Goal: Task Accomplishment & Management: Complete application form

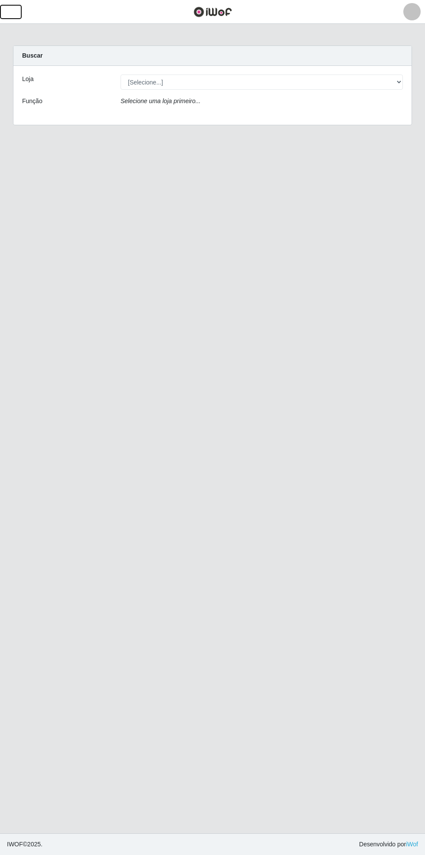
click at [17, 11] on button "button" at bounding box center [11, 12] width 22 height 14
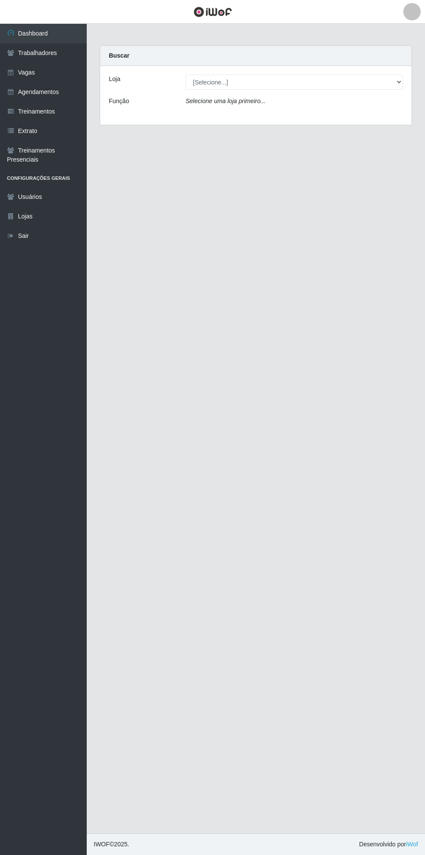
click at [38, 81] on link "Vagas" at bounding box center [43, 73] width 87 height 20
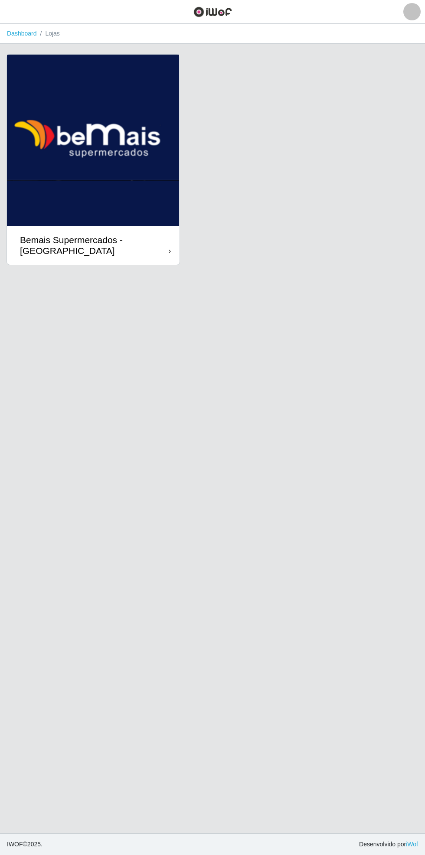
click at [172, 242] on div "Bemais Supermercados - [GEOGRAPHIC_DATA]" at bounding box center [93, 245] width 173 height 39
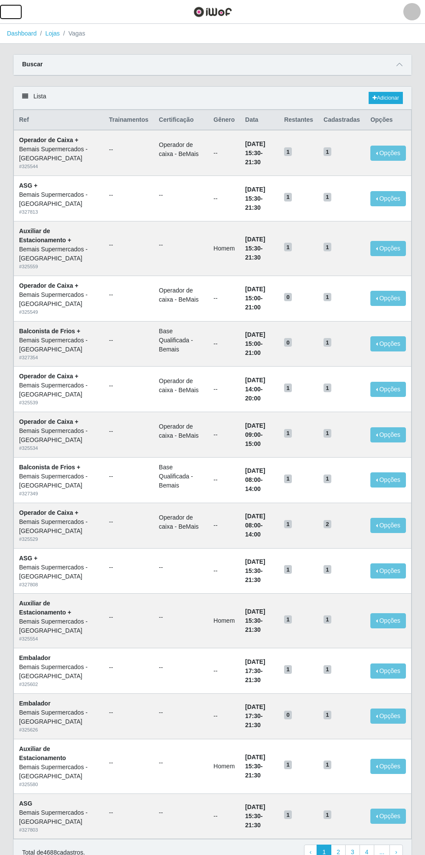
click at [15, 8] on span "button" at bounding box center [10, 12] width 11 height 10
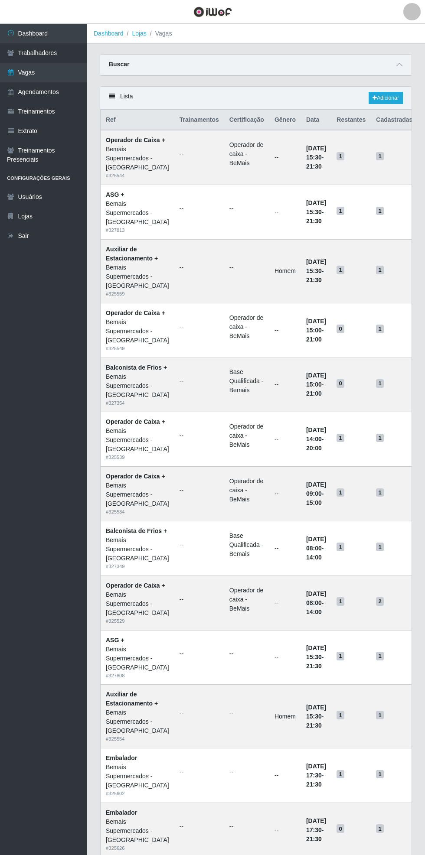
click at [42, 70] on link "Vagas" at bounding box center [43, 73] width 87 height 20
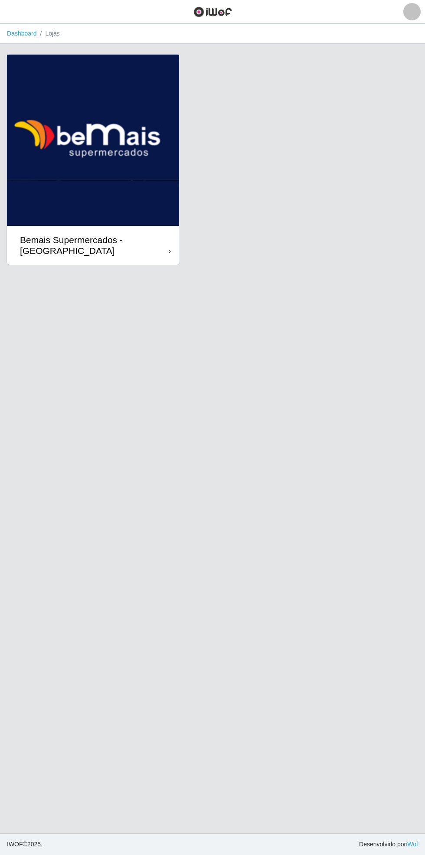
click at [163, 248] on div "Bemais Supermercados - [GEOGRAPHIC_DATA]" at bounding box center [94, 246] width 149 height 22
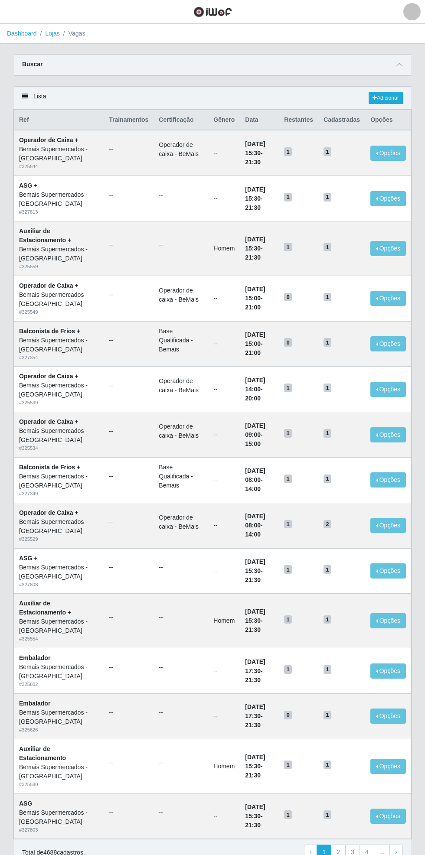
click at [402, 61] on span at bounding box center [399, 65] width 10 height 10
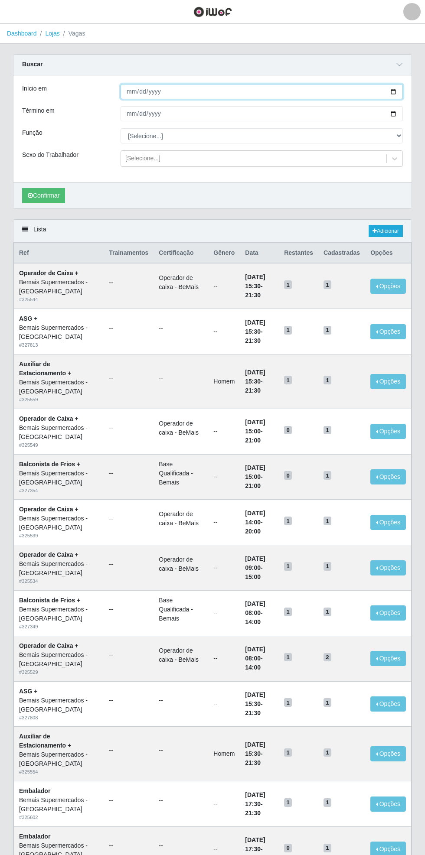
click at [400, 91] on input "Início em" at bounding box center [262, 91] width 282 height 15
type input "[DATE]"
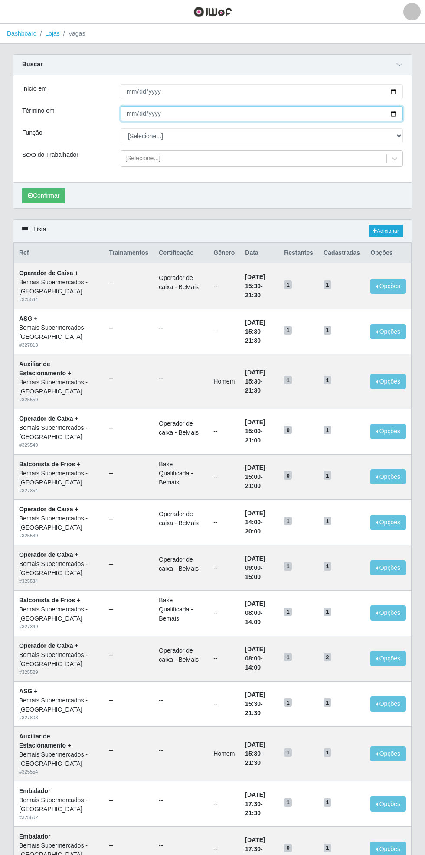
click at [401, 113] on input "Término em" at bounding box center [262, 113] width 282 height 15
type input "[DATE]"
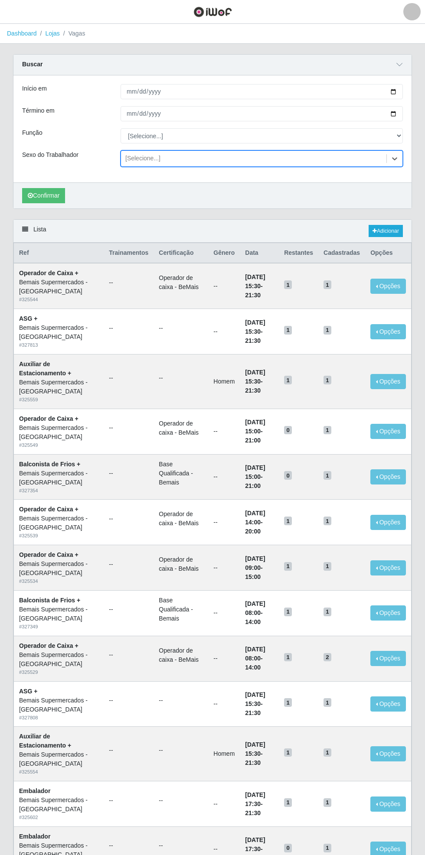
click at [413, 137] on div "Carregando... Buscar Início em [DATE] Término em [DATE] Função [Selecione...] A…" at bounding box center [213, 136] width 412 height 165
click at [411, 133] on div "Início em [DATE] Término em [DATE] Função [Selecione...] ASG ASG + ASG ++ Auxil…" at bounding box center [212, 128] width 398 height 107
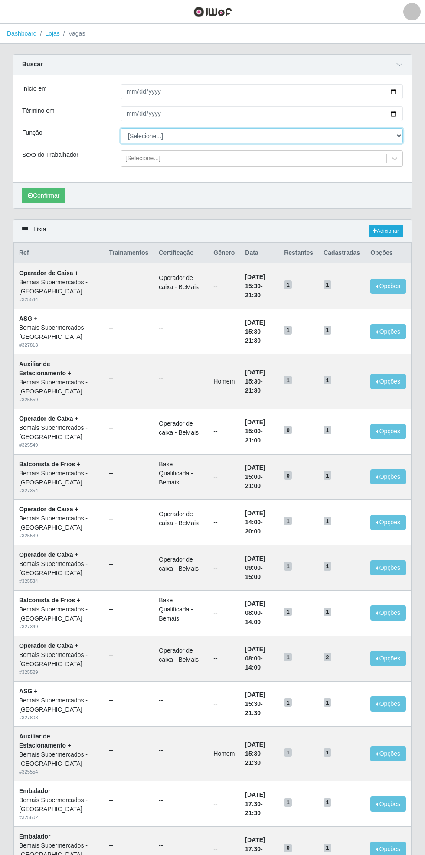
click at [399, 138] on select "[Selecione...] ASG ASG + ASG ++ Auxiliar de Estacionamento Auxiliar de Estacion…" at bounding box center [262, 135] width 282 height 15
select select "4"
click at [121, 128] on select "[Selecione...] ASG ASG + ASG ++ Auxiliar de Estacionamento Auxiliar de Estacion…" at bounding box center [262, 135] width 282 height 15
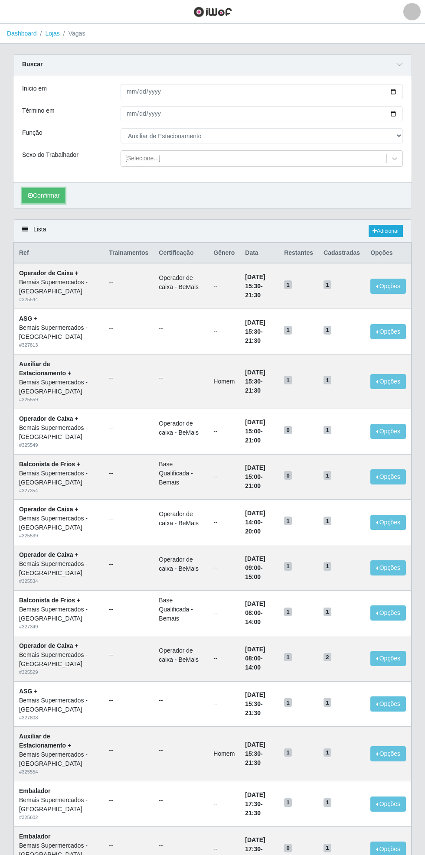
click at [39, 192] on button "Confirmar" at bounding box center [43, 195] width 43 height 15
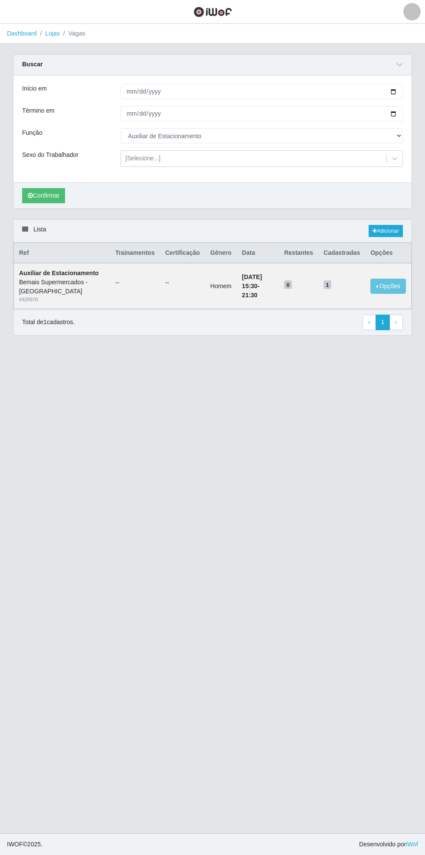
click at [419, 83] on div "Carregando... Buscar Início em [DATE] Término em [DATE] Função [Selecione...] A…" at bounding box center [212, 200] width 425 height 292
click at [414, 90] on div "Carregando... Buscar Início em [DATE] Término em [DATE] Função [Selecione...] A…" at bounding box center [213, 136] width 412 height 165
click at [412, 95] on div "Carregando... Buscar Início em [DATE] Término em [DATE] Função [Selecione...] A…" at bounding box center [213, 136] width 412 height 165
click at [401, 91] on input "[DATE]" at bounding box center [262, 91] width 282 height 15
type input "[DATE]"
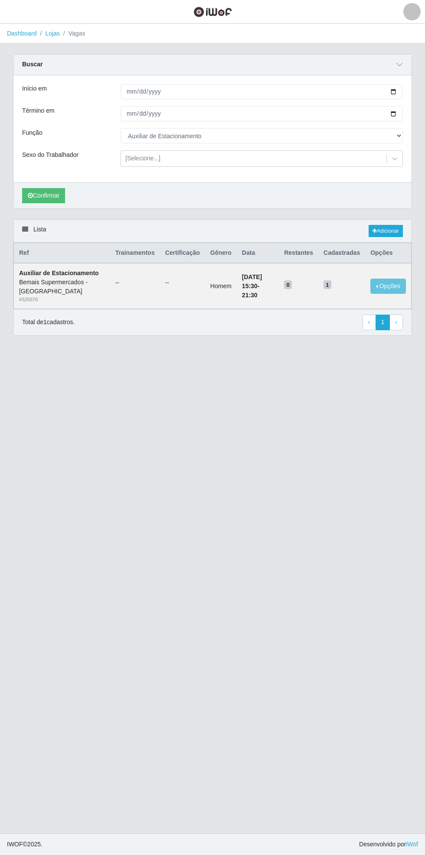
click at [413, 114] on div "Carregando... Buscar Início em [DATE] Término em [DATE] Função [Selecione...] A…" at bounding box center [213, 136] width 412 height 165
click at [402, 112] on input "[DATE]" at bounding box center [262, 113] width 282 height 15
type input "[DATE]"
click at [51, 194] on button "Confirmar" at bounding box center [43, 195] width 43 height 15
click at [412, 93] on div "Carregando... Buscar Início em [DATE] Término em [DATE] Função [Selecione...] A…" at bounding box center [213, 136] width 412 height 165
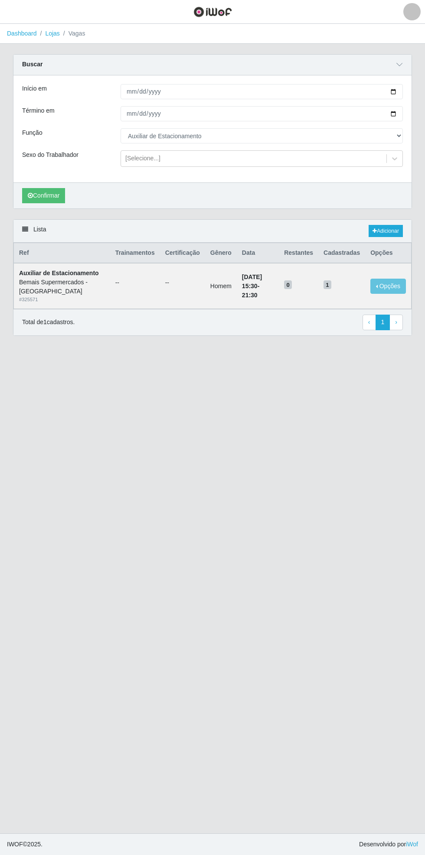
click at [421, 80] on div "Carregando... Buscar Início em [DATE] Término em [DATE] Função [Selecione...] A…" at bounding box center [212, 200] width 425 height 292
click at [411, 87] on div "Início em [DATE] Término em [DATE] Função [Selecione...] ASG ASG + ASG ++ Auxil…" at bounding box center [212, 128] width 398 height 107
click at [398, 91] on input "[DATE]" at bounding box center [262, 91] width 282 height 15
type input "[DATE]"
click at [413, 118] on div "Carregando... Buscar Início em [DATE] Término em [DATE] Função [Selecione...] A…" at bounding box center [213, 136] width 412 height 165
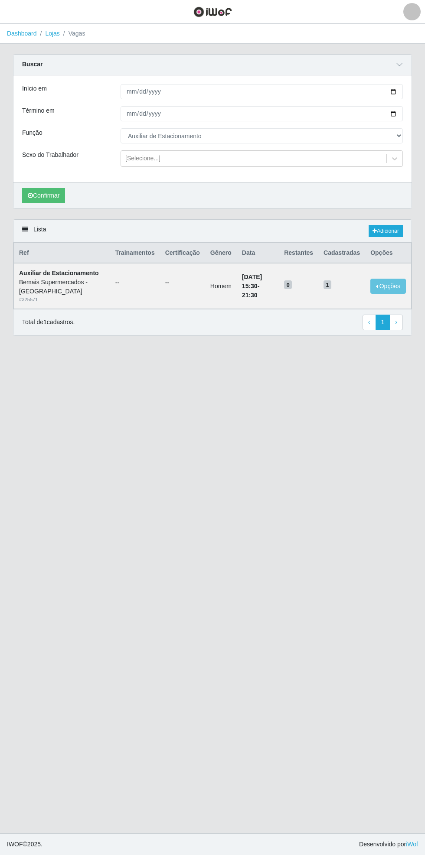
click at [411, 112] on div "Início em [DATE] Término em [DATE] Função [Selecione...] ASG ASG + ASG ++ Auxil…" at bounding box center [212, 128] width 398 height 107
click at [414, 114] on div "Carregando... Buscar Início em [DATE] Término em [DATE] Função [Selecione...] A…" at bounding box center [213, 136] width 412 height 165
click at [413, 117] on div "Carregando... Buscar Início em [DATE] Término em [DATE] Função [Selecione...] A…" at bounding box center [213, 136] width 412 height 165
click at [415, 114] on div "Carregando... Buscar Início em [DATE] Término em [DATE] Função [Selecione...] A…" at bounding box center [213, 136] width 412 height 165
click at [419, 106] on div "Carregando... Buscar Início em [DATE] Término em [DATE] Função [Selecione...] A…" at bounding box center [212, 200] width 425 height 292
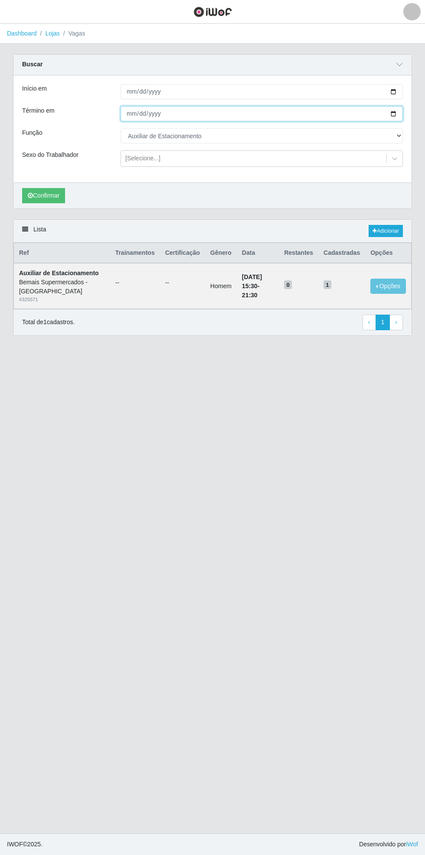
click at [399, 114] on input "[DATE]" at bounding box center [262, 113] width 282 height 15
type input "[DATE]"
click at [47, 195] on button "Confirmar" at bounding box center [43, 195] width 43 height 15
click at [396, 229] on link "Adicionar" at bounding box center [385, 231] width 34 height 12
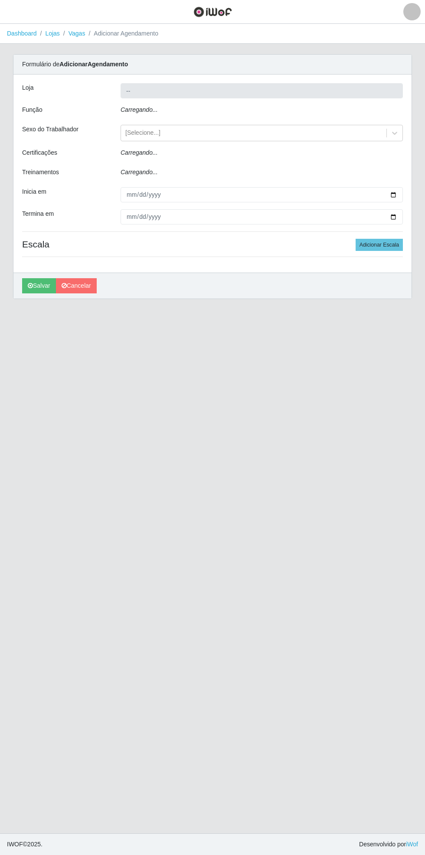
type input "Bemais Supermercados - [GEOGRAPHIC_DATA]"
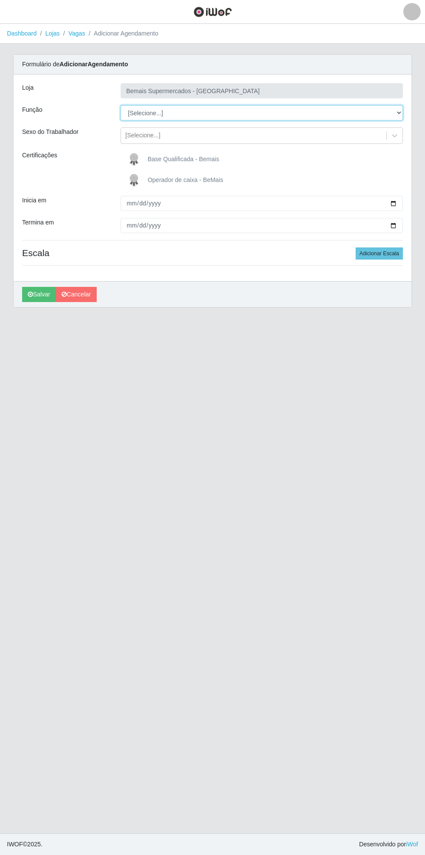
click at [401, 114] on select "[Selecione...] ASG ASG + ASG ++ Auxiliar de Estacionamento Auxiliar de Estacion…" at bounding box center [262, 112] width 282 height 15
select select "4"
click at [121, 105] on select "[Selecione...] ASG ASG + ASG ++ Auxiliar de Estacionamento Auxiliar de Estacion…" at bounding box center [262, 112] width 282 height 15
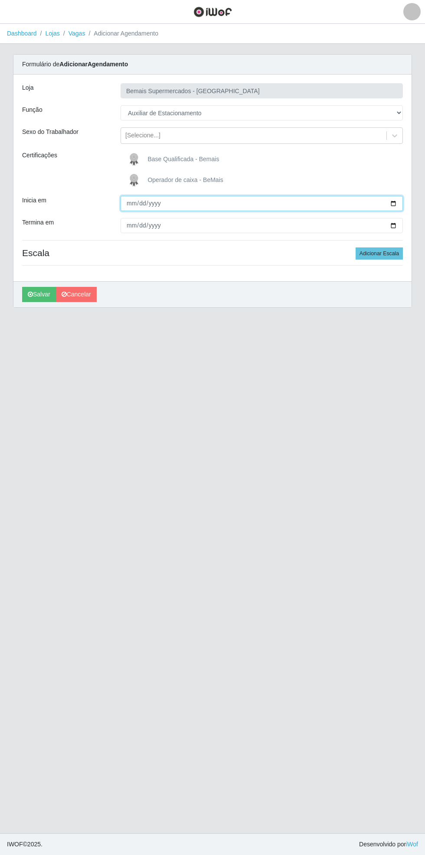
click at [401, 203] on input "Inicia em" at bounding box center [262, 203] width 282 height 15
type input "[DATE]"
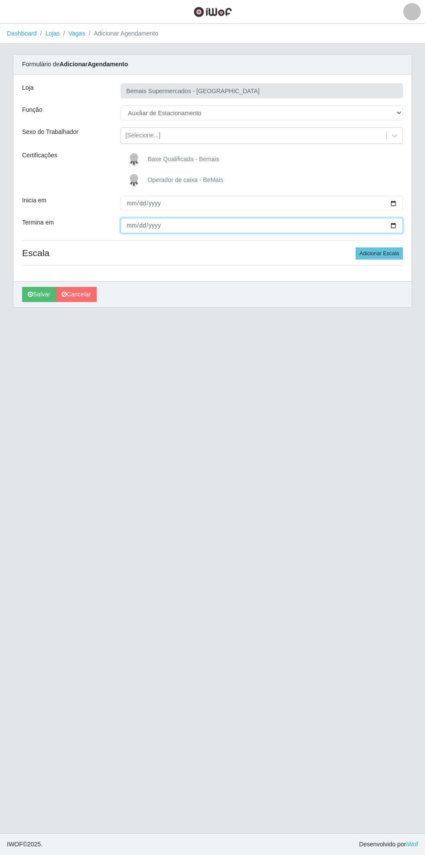
click at [400, 225] on input "Termina em" at bounding box center [262, 225] width 282 height 15
type input "[DATE]"
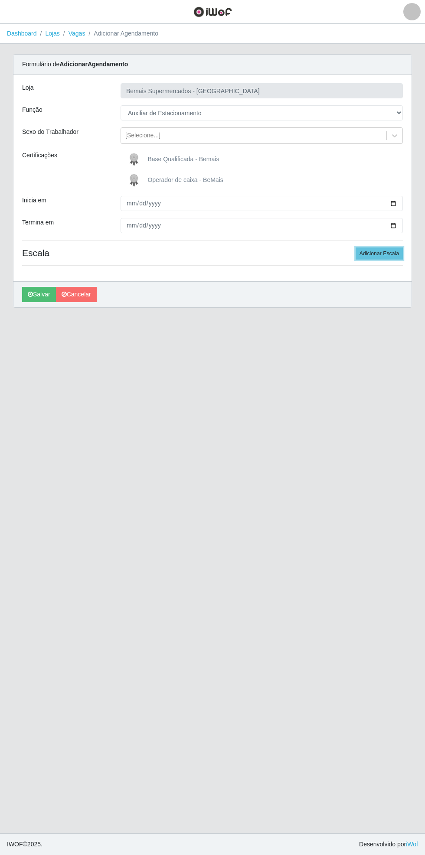
click at [391, 258] on button "Adicionar Escala" at bounding box center [378, 254] width 47 height 12
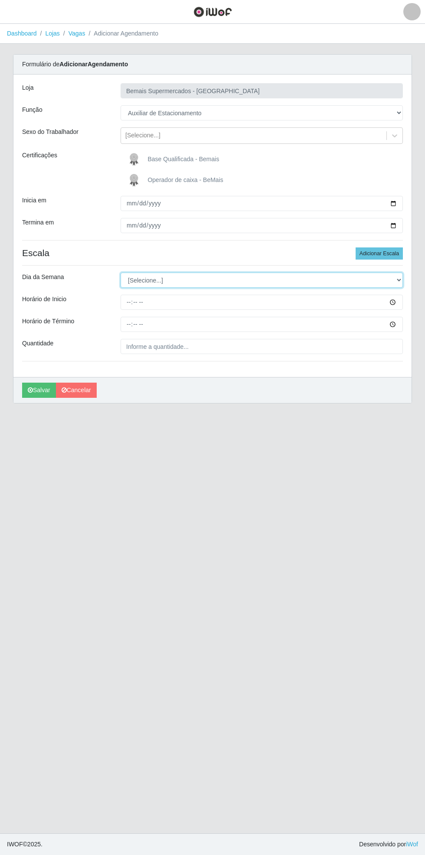
click at [398, 284] on select "[Selecione...] Segunda Terça Quarta Quinta Sexta Sábado Domingo" at bounding box center [262, 280] width 282 height 15
select select "3"
click at [121, 273] on select "[Selecione...] Segunda Terça Quarta Quinta Sexta Sábado Domingo" at bounding box center [262, 280] width 282 height 15
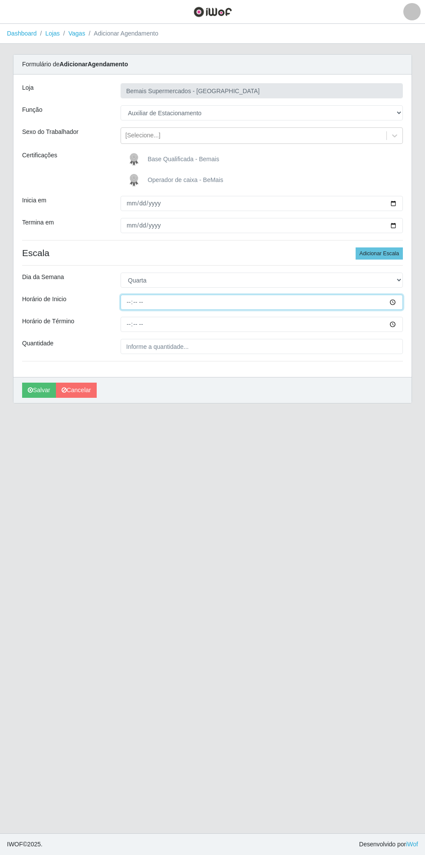
click at [400, 302] on input "Horário de Inicio" at bounding box center [262, 302] width 282 height 15
type input "08:00"
click at [398, 324] on input "Horário de Término" at bounding box center [262, 324] width 282 height 15
type input "14:00"
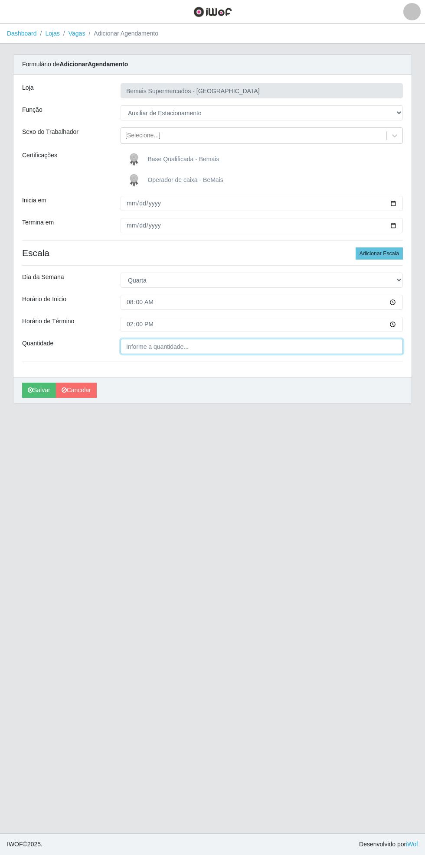
click at [179, 349] on input "Quantidade" at bounding box center [262, 346] width 282 height 15
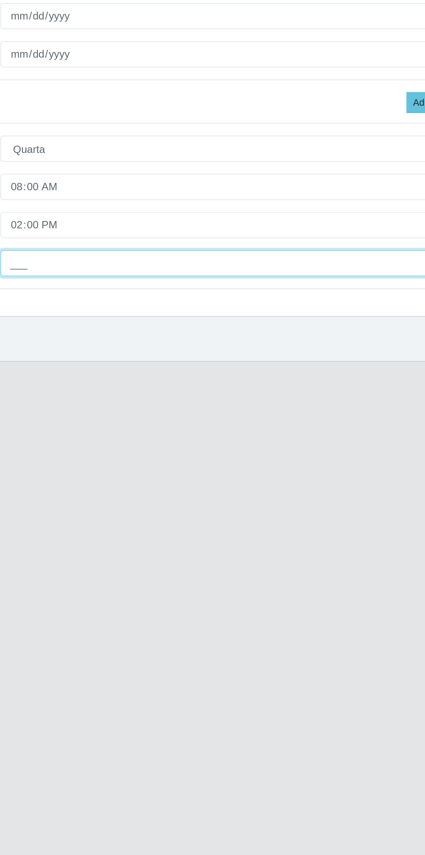
type input "1__"
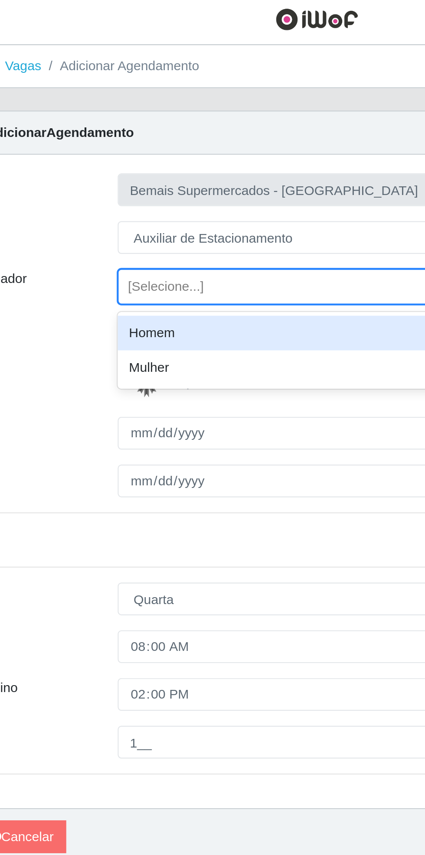
click at [180, 156] on div "Homem" at bounding box center [262, 157] width 282 height 16
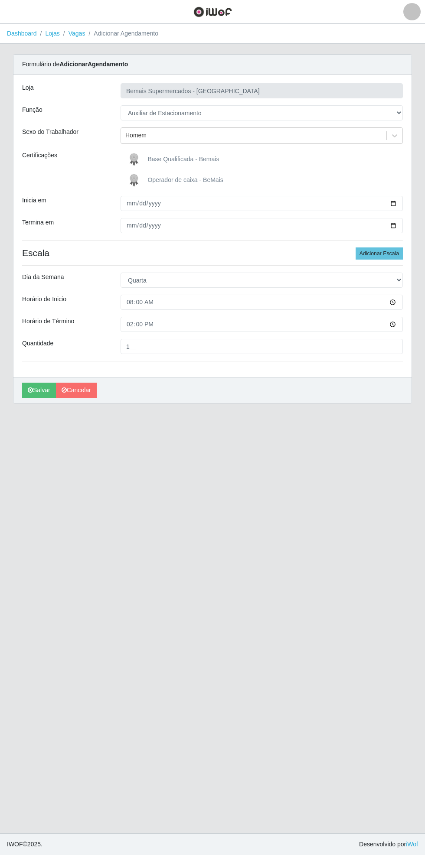
click at [411, 199] on div "Loja Bemais Supermercados - [GEOGRAPHIC_DATA] Função [Selecione...] ASG ASG + A…" at bounding box center [212, 226] width 398 height 303
click at [399, 203] on input "[DATE]" at bounding box center [262, 203] width 282 height 15
type input "[DATE]"
click at [386, 253] on button "Adicionar Escala" at bounding box center [378, 254] width 47 height 12
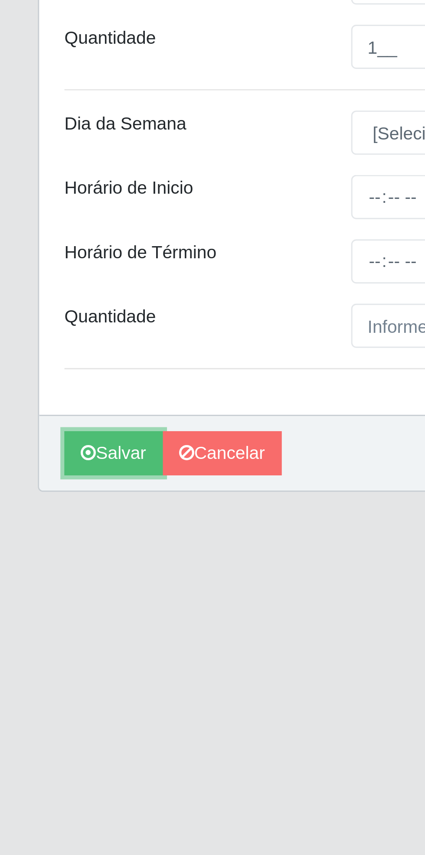
click at [39, 488] on button "Salvar" at bounding box center [39, 486] width 34 height 15
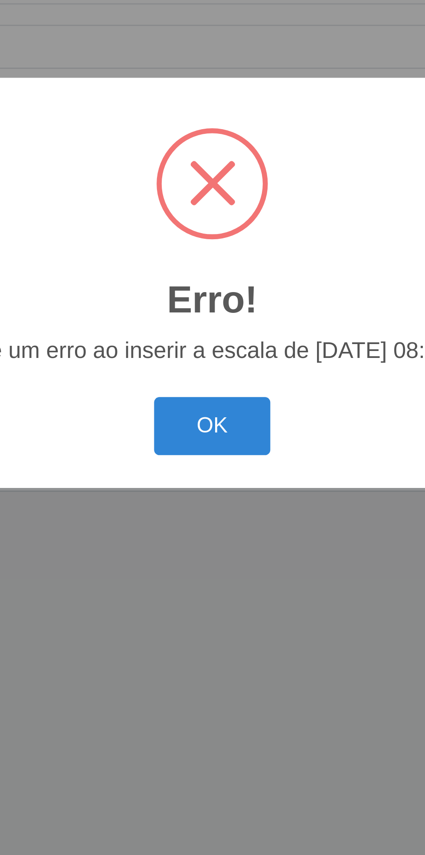
click at [214, 479] on button "OK" at bounding box center [212, 477] width 40 height 20
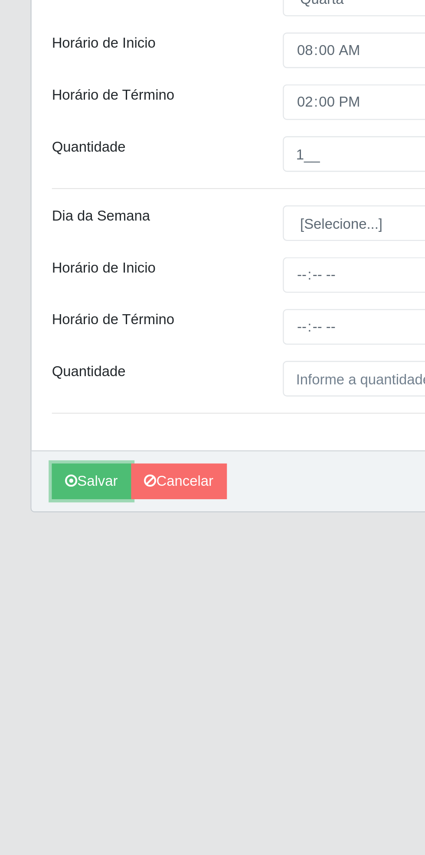
click at [37, 486] on button "Salvar" at bounding box center [39, 486] width 34 height 15
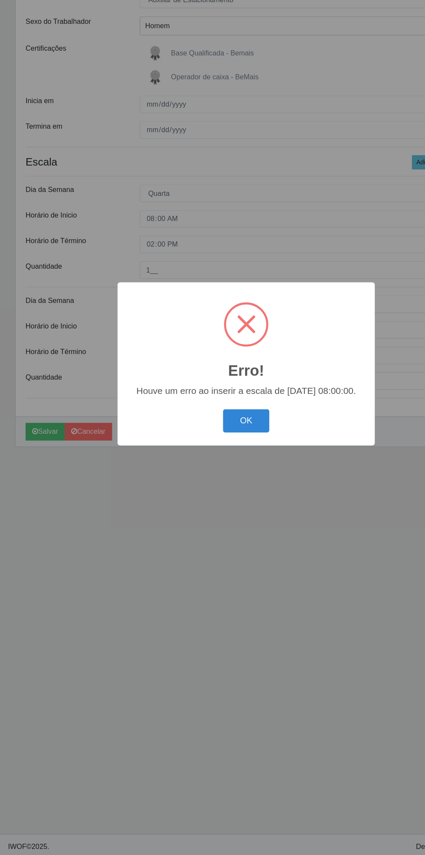
click at [221, 482] on button "OK" at bounding box center [212, 477] width 40 height 20
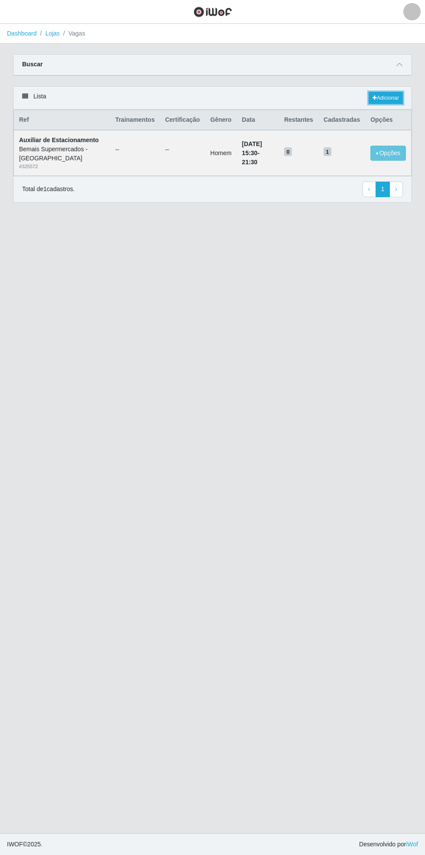
click at [392, 99] on link "Adicionar" at bounding box center [385, 98] width 34 height 12
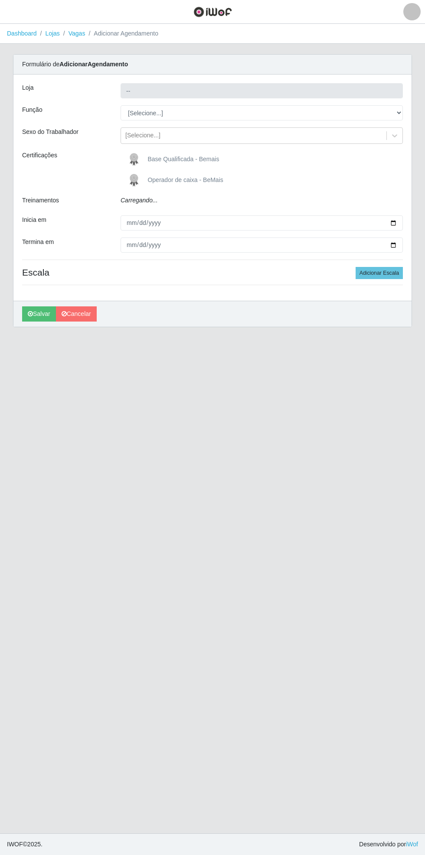
type input "Bemais Supermercados - [GEOGRAPHIC_DATA]"
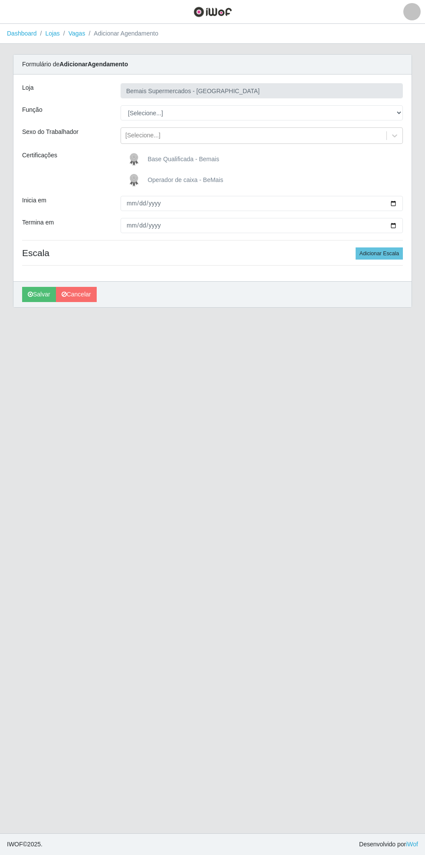
click at [414, 113] on div "Carregando... Formulário de Adicionar Agendamento Loja Bemais Supermercados - C…" at bounding box center [213, 186] width 412 height 264
click at [414, 107] on div "Carregando... Formulário de Adicionar Agendamento Loja Bemais Supermercados - C…" at bounding box center [213, 186] width 412 height 264
click at [398, 113] on select "[Selecione...] ASG ASG + ASG ++ Auxiliar de Estacionamento Auxiliar de Estacion…" at bounding box center [262, 112] width 282 height 15
select select "4"
click at [121, 105] on select "[Selecione...] ASG ASG + ASG ++ Auxiliar de Estacionamento Auxiliar de Estacion…" at bounding box center [262, 112] width 282 height 15
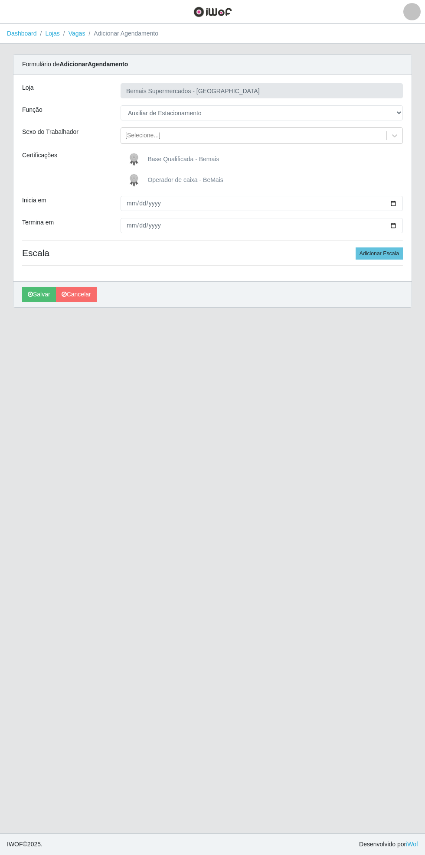
click at [411, 200] on div "Formulário de Adicionar Agendamento Loja Bemais Supermercados - [GEOGRAPHIC_DAT…" at bounding box center [212, 181] width 399 height 254
click at [399, 203] on input "Inicia em" at bounding box center [262, 203] width 282 height 15
type input "[DATE]"
click at [397, 228] on input "Termina em" at bounding box center [262, 225] width 282 height 15
type input "[DATE]"
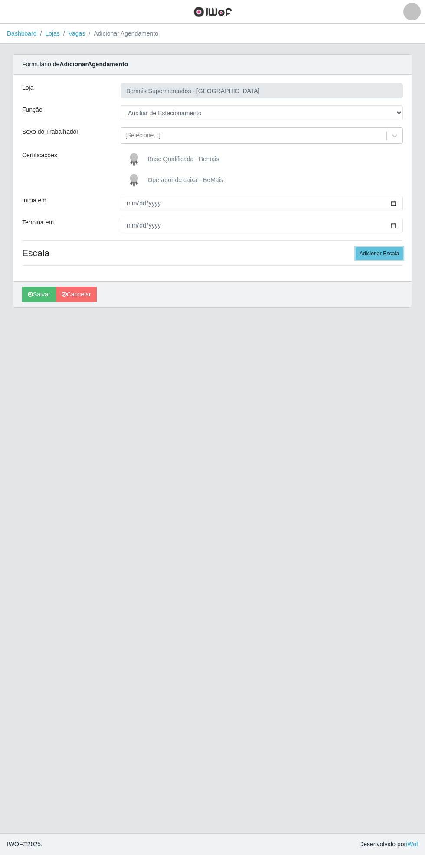
click at [394, 255] on button "Adicionar Escala" at bounding box center [378, 254] width 47 height 12
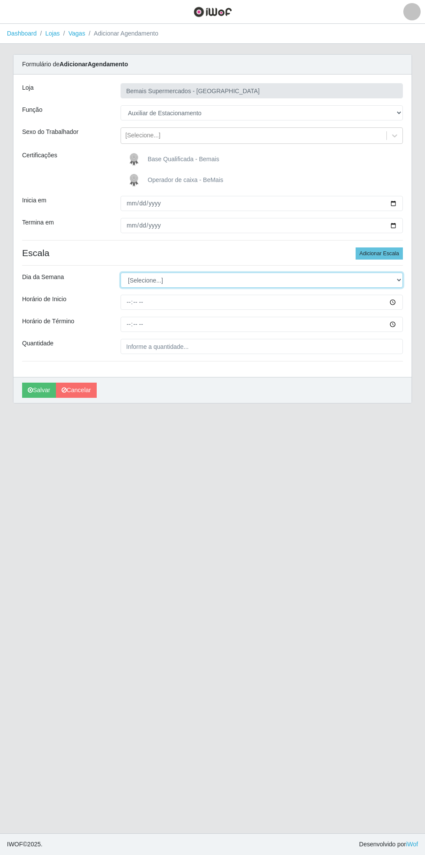
click at [401, 280] on select "[Selecione...] Segunda Terça Quarta Quinta Sexta Sábado Domingo" at bounding box center [262, 280] width 282 height 15
select select "3"
click at [121, 273] on select "[Selecione...] Segunda Terça Quarta Quinta Sexta Sábado Domingo" at bounding box center [262, 280] width 282 height 15
click at [411, 303] on div "Loja Bemais Supermercados - [GEOGRAPHIC_DATA] Função [Selecione...] ASG ASG + A…" at bounding box center [212, 226] width 398 height 303
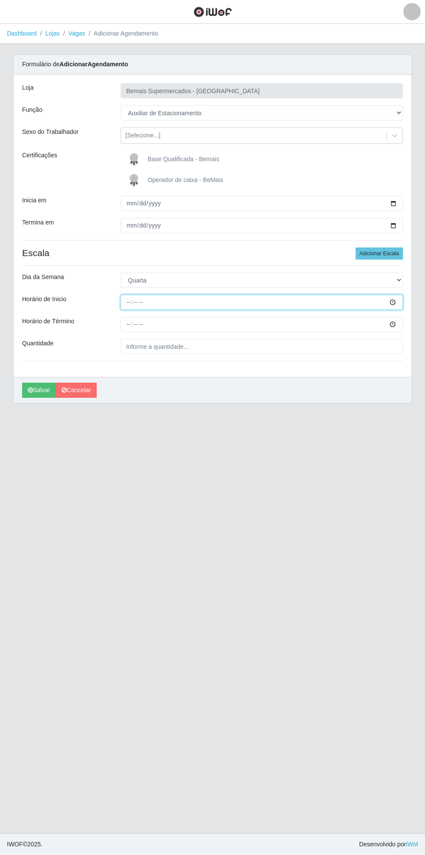
click at [401, 304] on input "Horário de Inicio" at bounding box center [262, 302] width 282 height 15
type input "08:00"
click at [400, 324] on input "Horário de Término" at bounding box center [262, 324] width 282 height 15
type input "14:00"
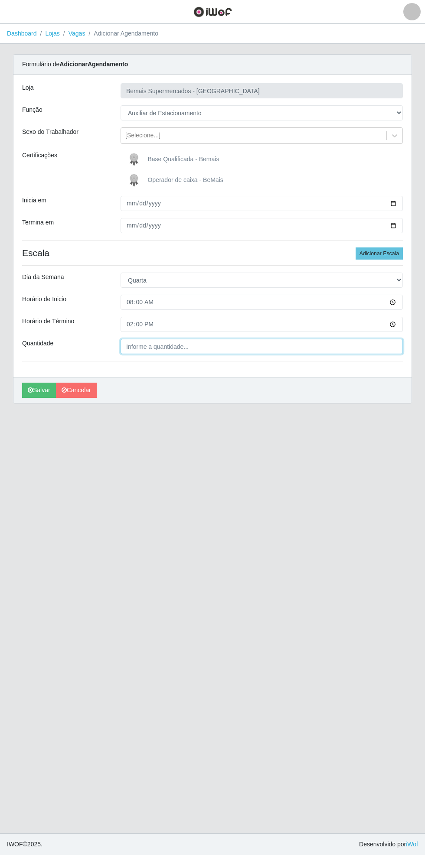
click at [199, 347] on input "Quantidade" at bounding box center [262, 346] width 282 height 15
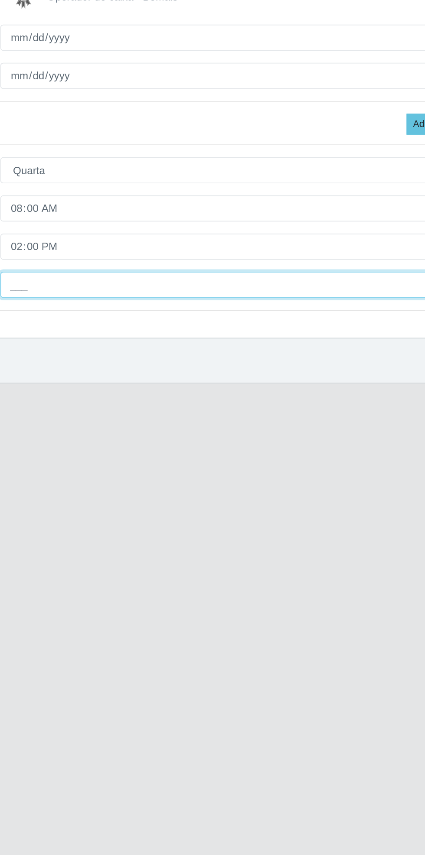
type input "1__"
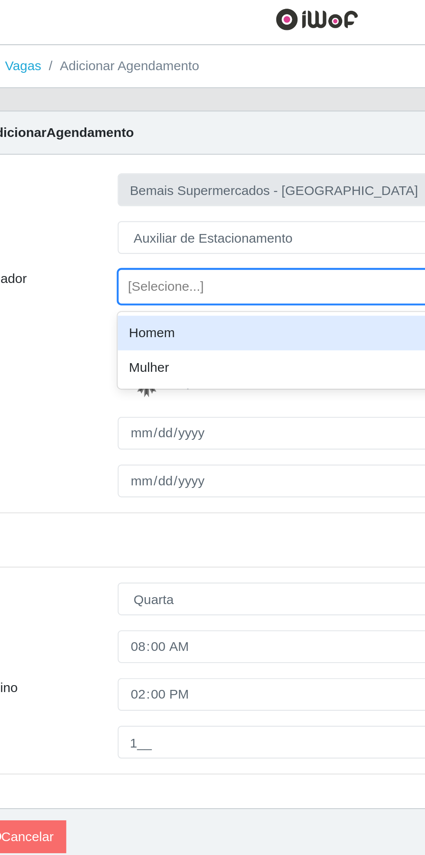
click at [179, 153] on div "Homem" at bounding box center [262, 157] width 282 height 16
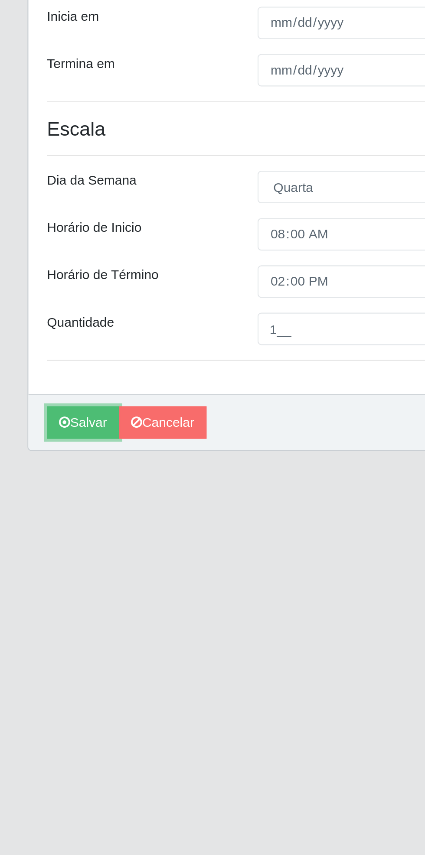
click at [33, 391] on button "Salvar" at bounding box center [39, 390] width 34 height 15
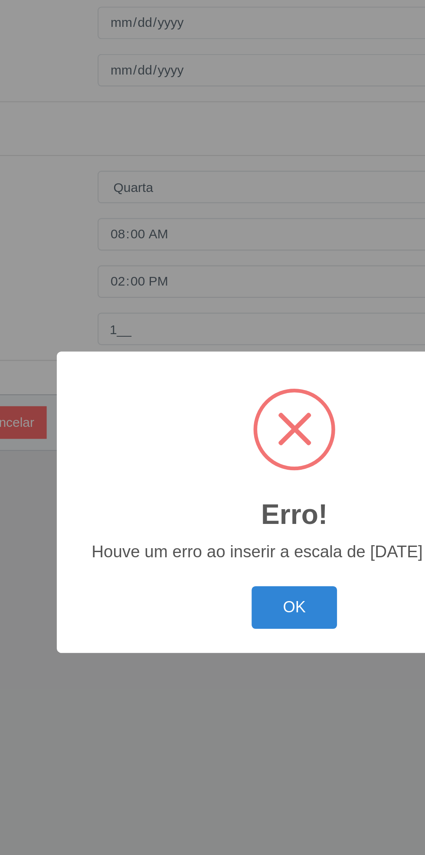
click at [225, 482] on button "OK" at bounding box center [212, 477] width 40 height 20
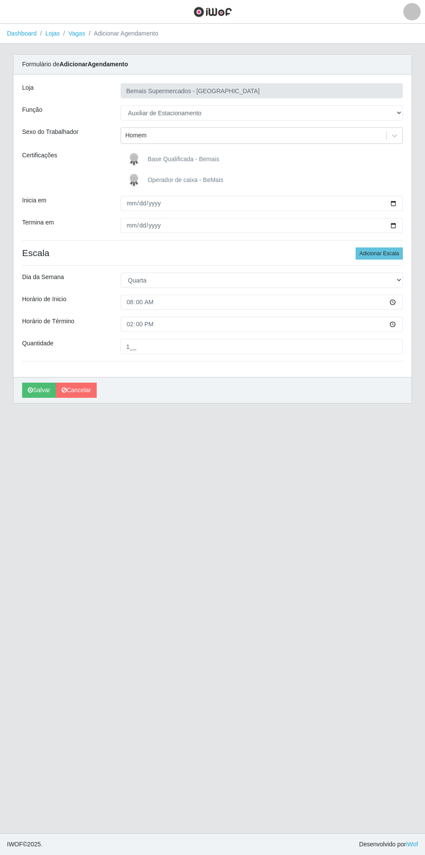
click at [415, 193] on div "Carregando... Formulário de Adicionar Agendamento Loja Bemais Supermercados - C…" at bounding box center [213, 234] width 412 height 360
click at [401, 203] on input "[DATE]" at bounding box center [262, 203] width 282 height 15
type input "[DATE]"
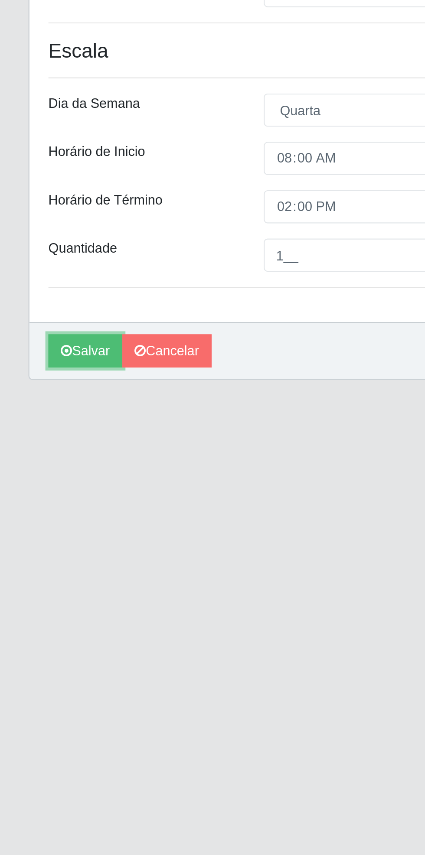
click at [36, 393] on button "Salvar" at bounding box center [39, 390] width 34 height 15
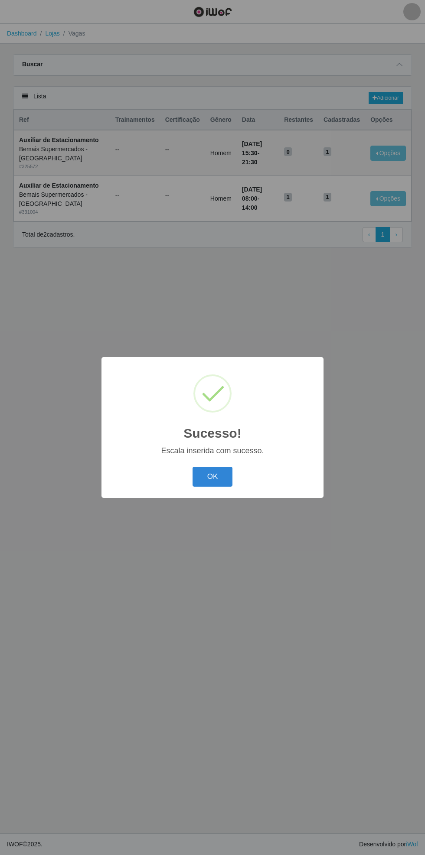
click at [212, 483] on button "OK" at bounding box center [212, 477] width 40 height 20
